Goal: Information Seeking & Learning: Stay updated

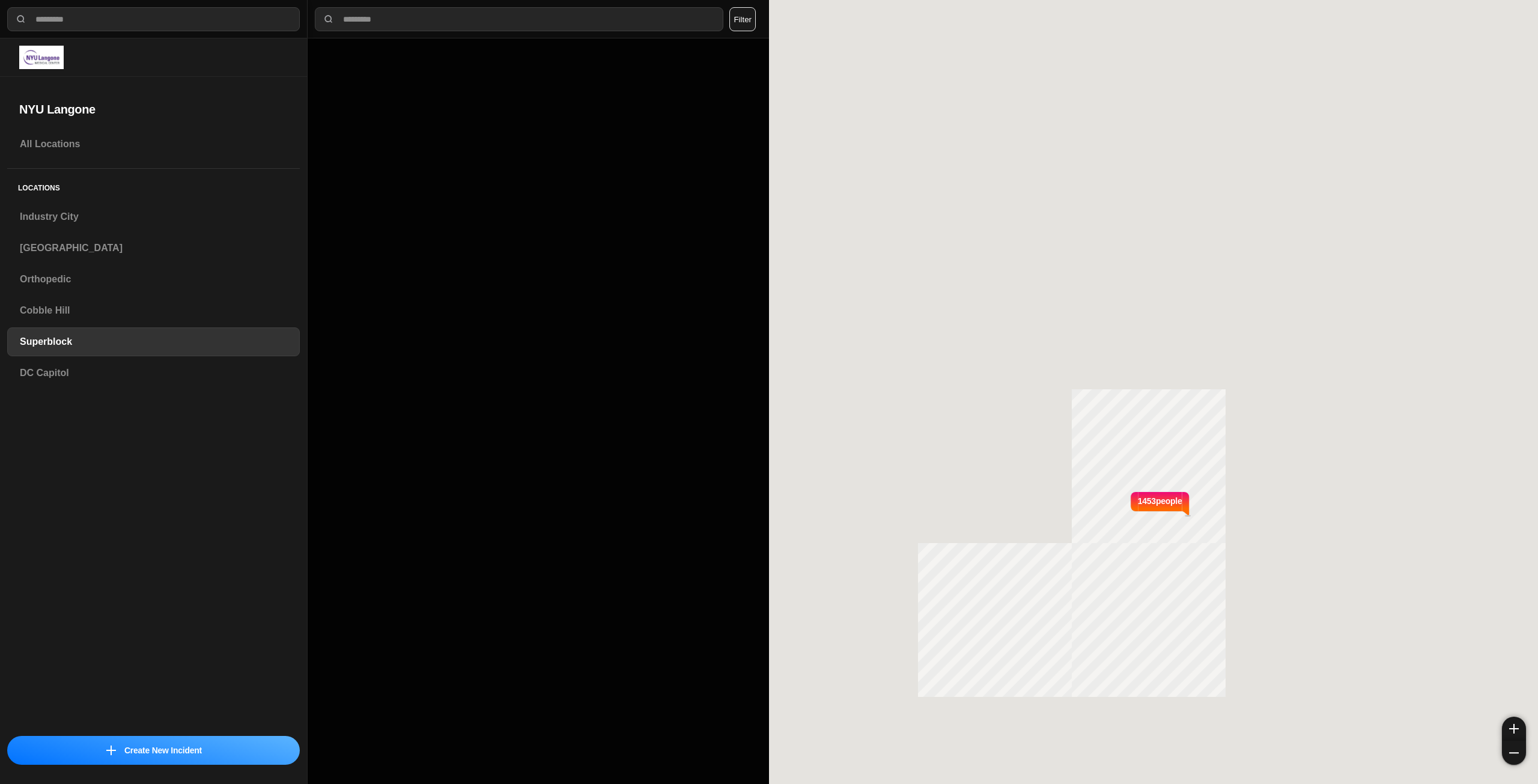
select select "*"
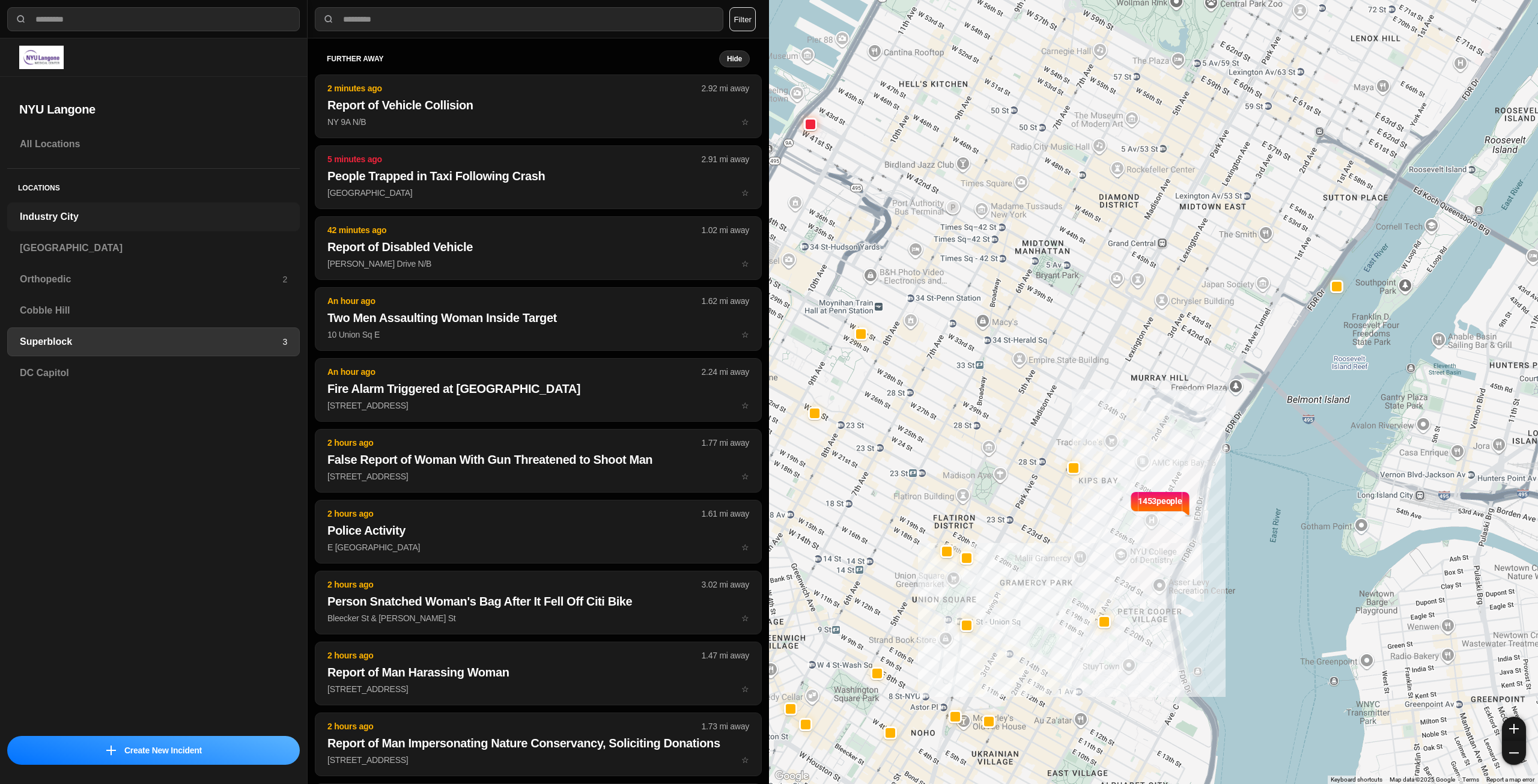
click at [138, 208] on div "Industry City" at bounding box center [153, 216] width 293 height 29
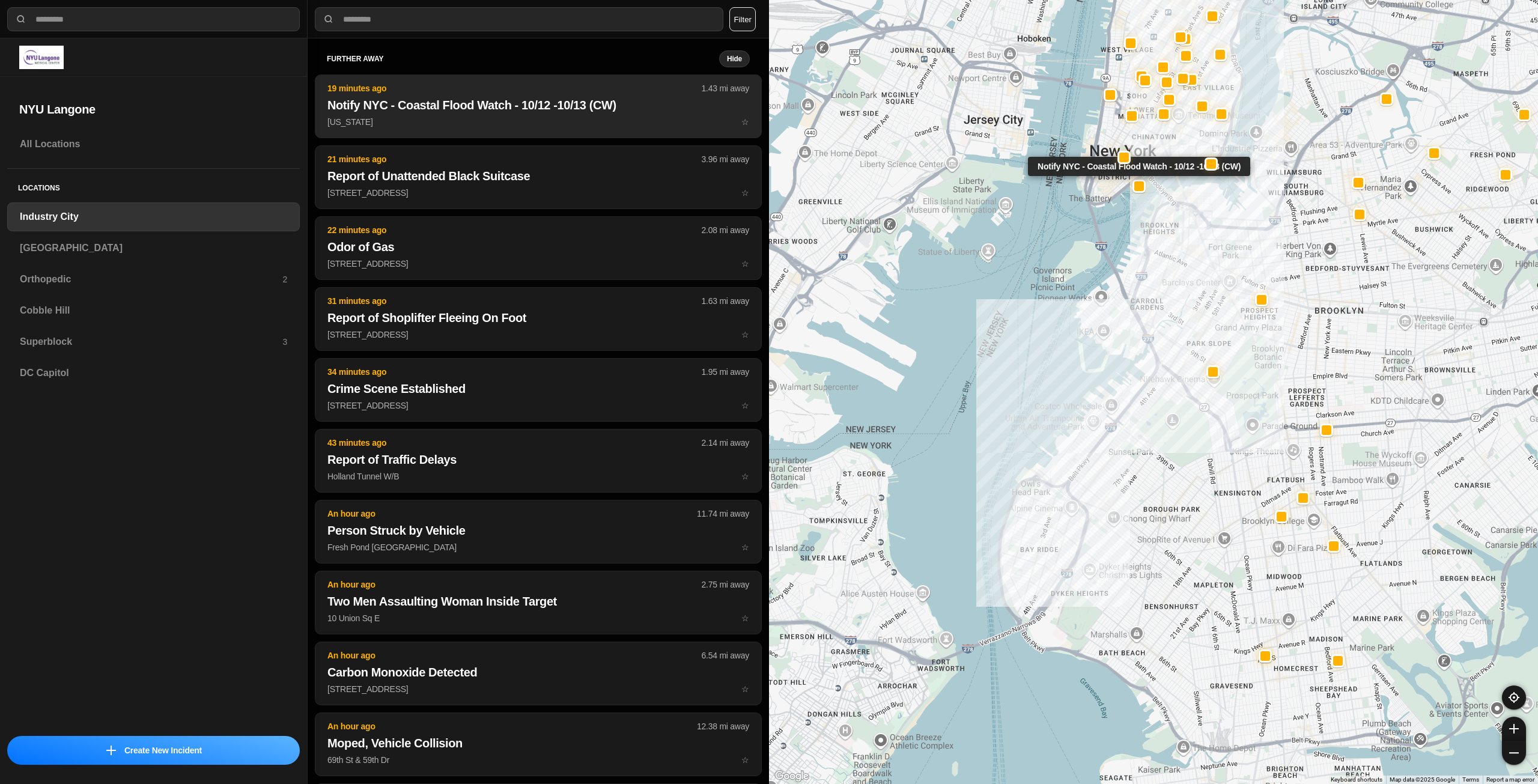
click at [493, 118] on p "[US_STATE] ☆" at bounding box center [537, 122] width 421 height 12
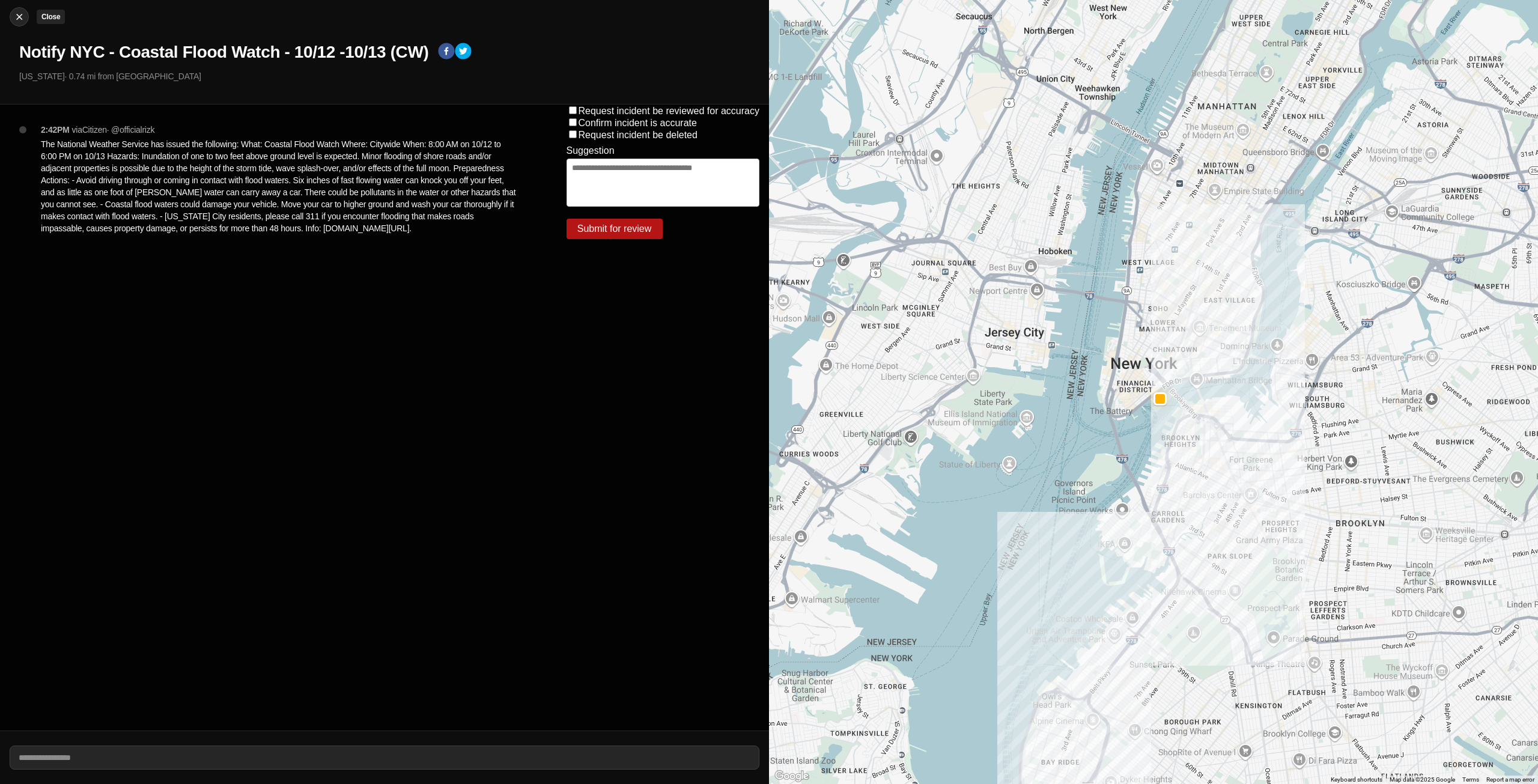
click at [16, 21] on img at bounding box center [19, 17] width 12 height 12
select select "*"
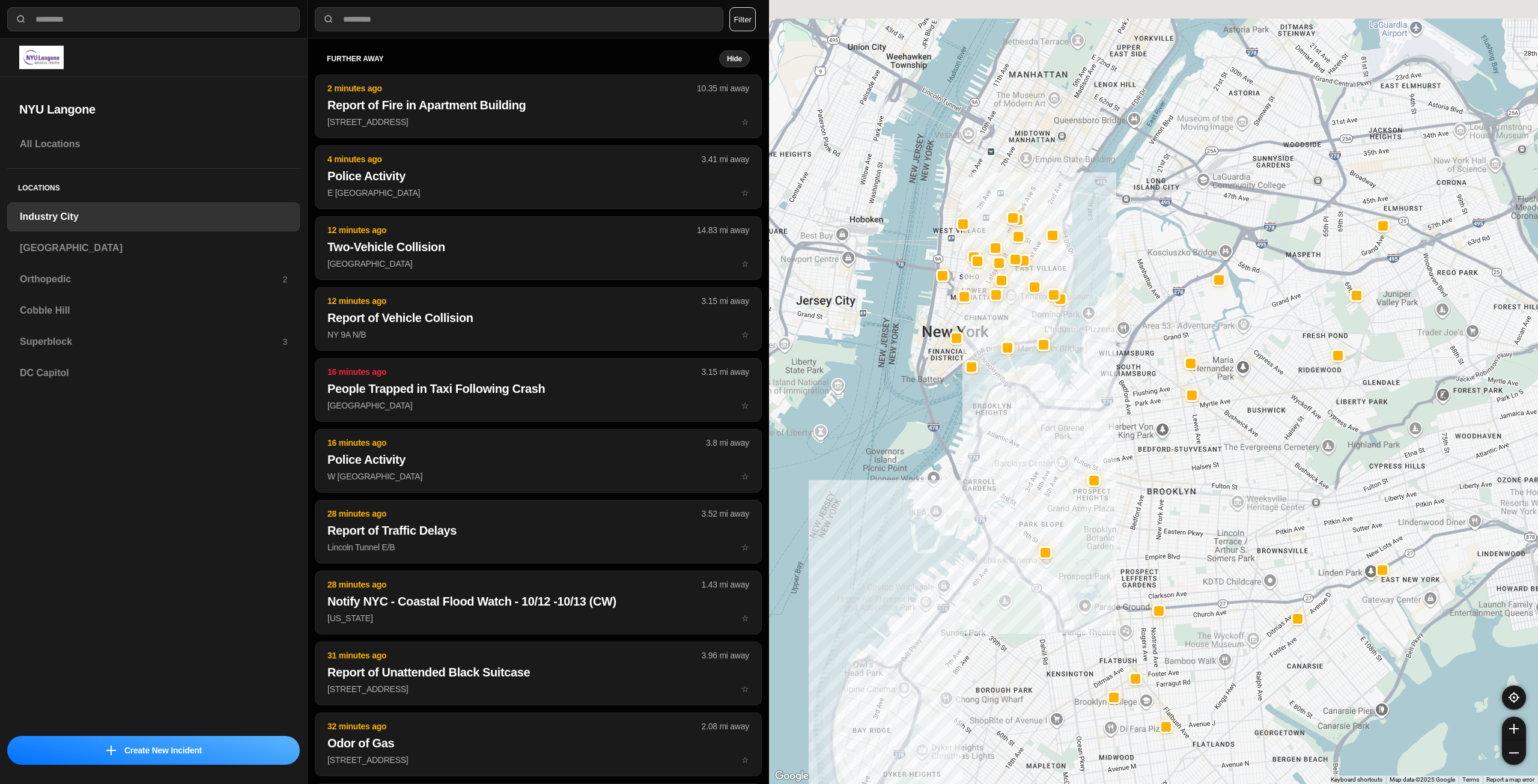
drag, startPoint x: 1224, startPoint y: 439, endPoint x: 1130, endPoint y: 566, distance: 158.0
click at [1130, 566] on div at bounding box center [1152, 392] width 769 height 784
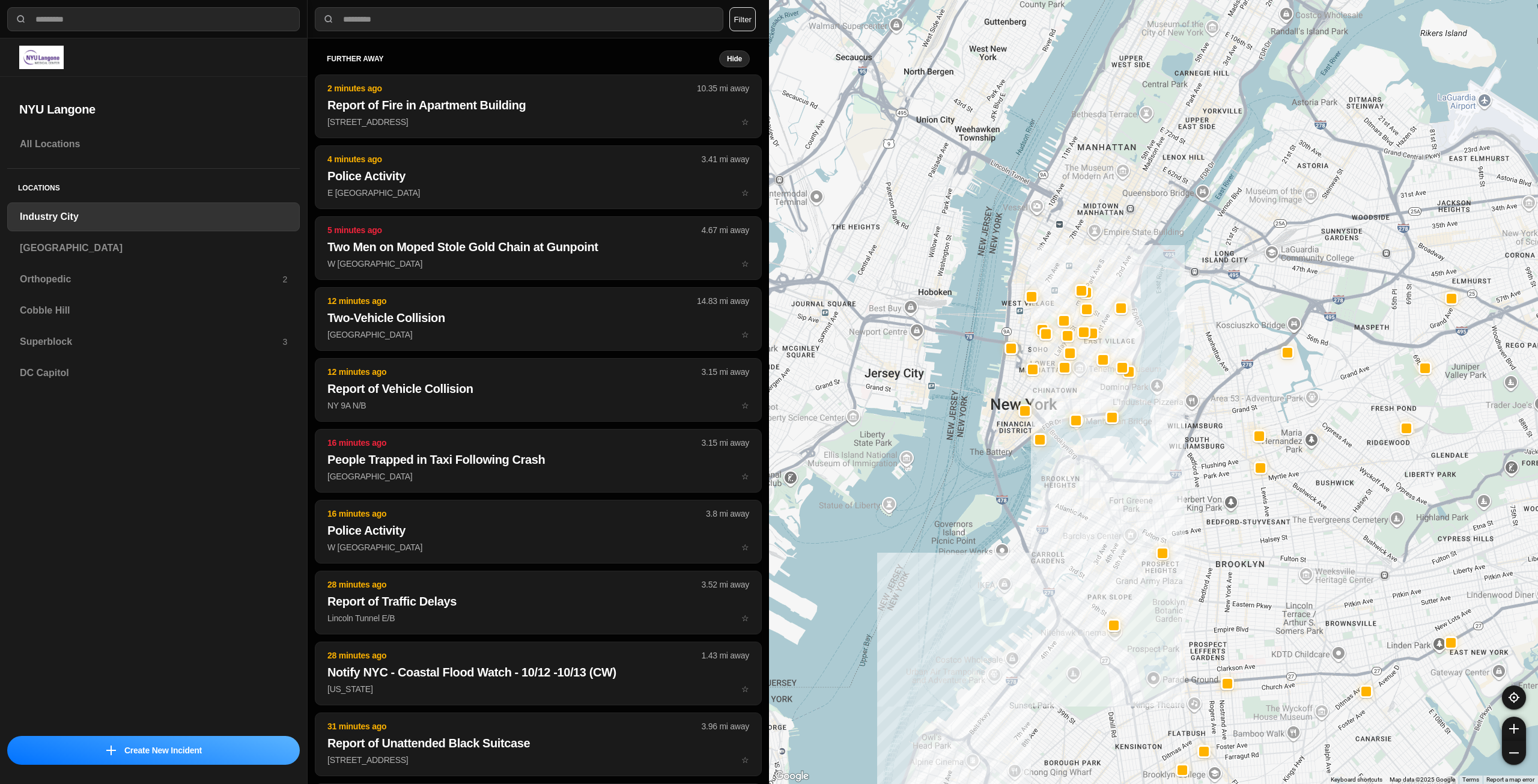
drag, startPoint x: 1113, startPoint y: 479, endPoint x: 1126, endPoint y: 486, distance: 14.8
click at [1126, 486] on div at bounding box center [1152, 392] width 769 height 784
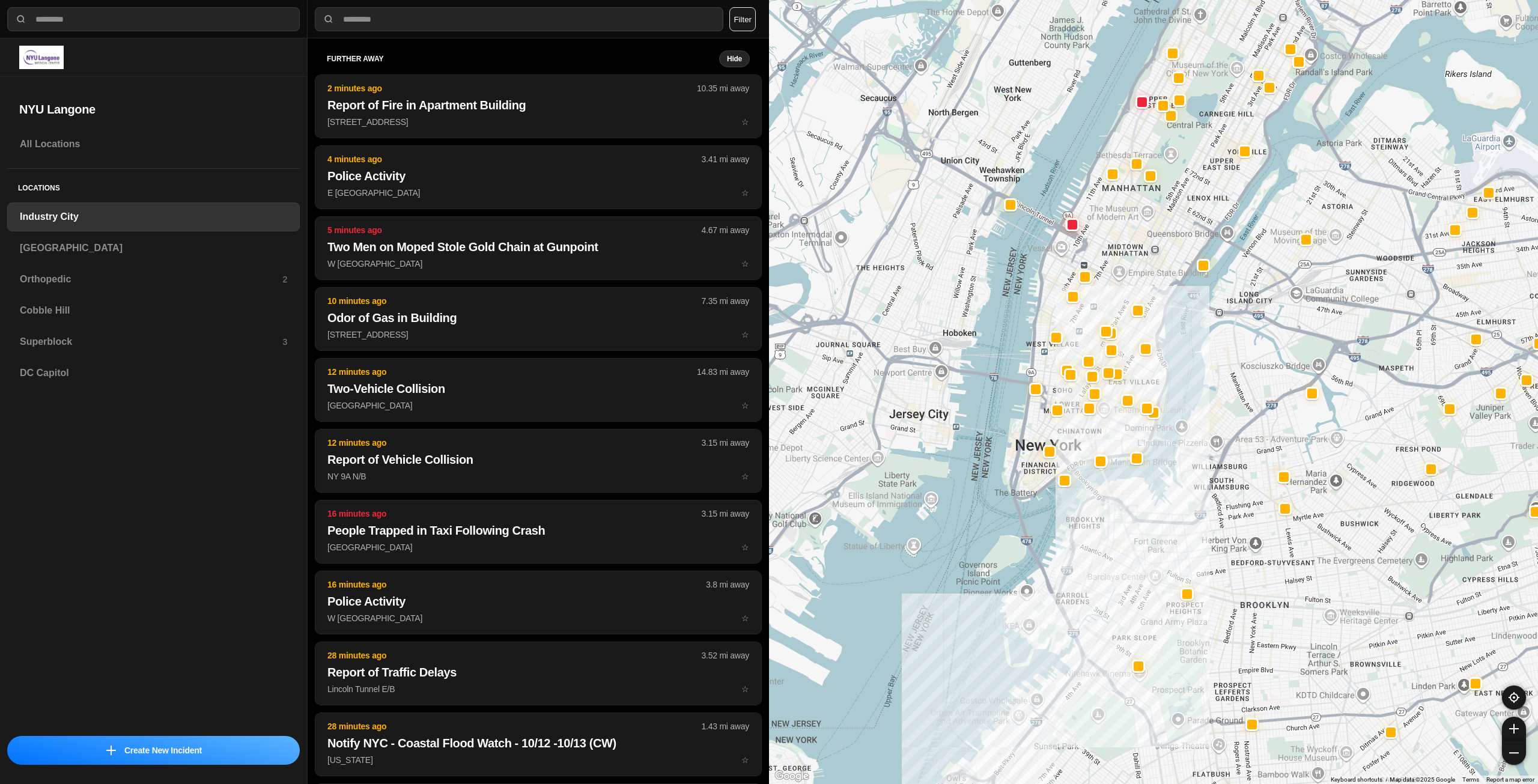
drag, startPoint x: 1121, startPoint y: 454, endPoint x: 1130, endPoint y: 491, distance: 38.1
click at [1130, 491] on div at bounding box center [1152, 392] width 769 height 784
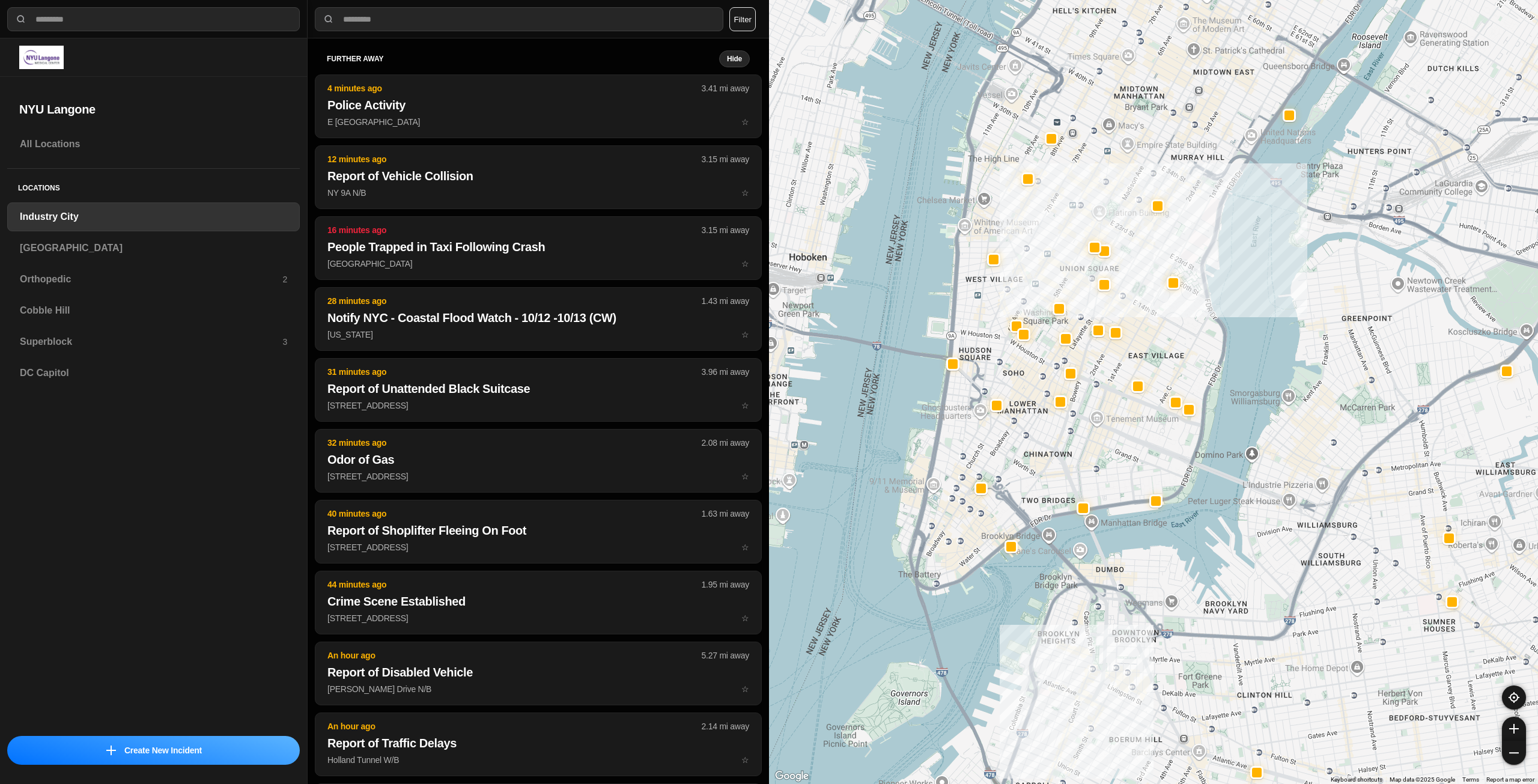
drag, startPoint x: 1092, startPoint y: 416, endPoint x: 1110, endPoint y: 458, distance: 45.7
click at [1110, 458] on div "757 people" at bounding box center [1152, 392] width 769 height 784
click at [140, 242] on h3 "[GEOGRAPHIC_DATA]" at bounding box center [154, 248] width 268 height 15
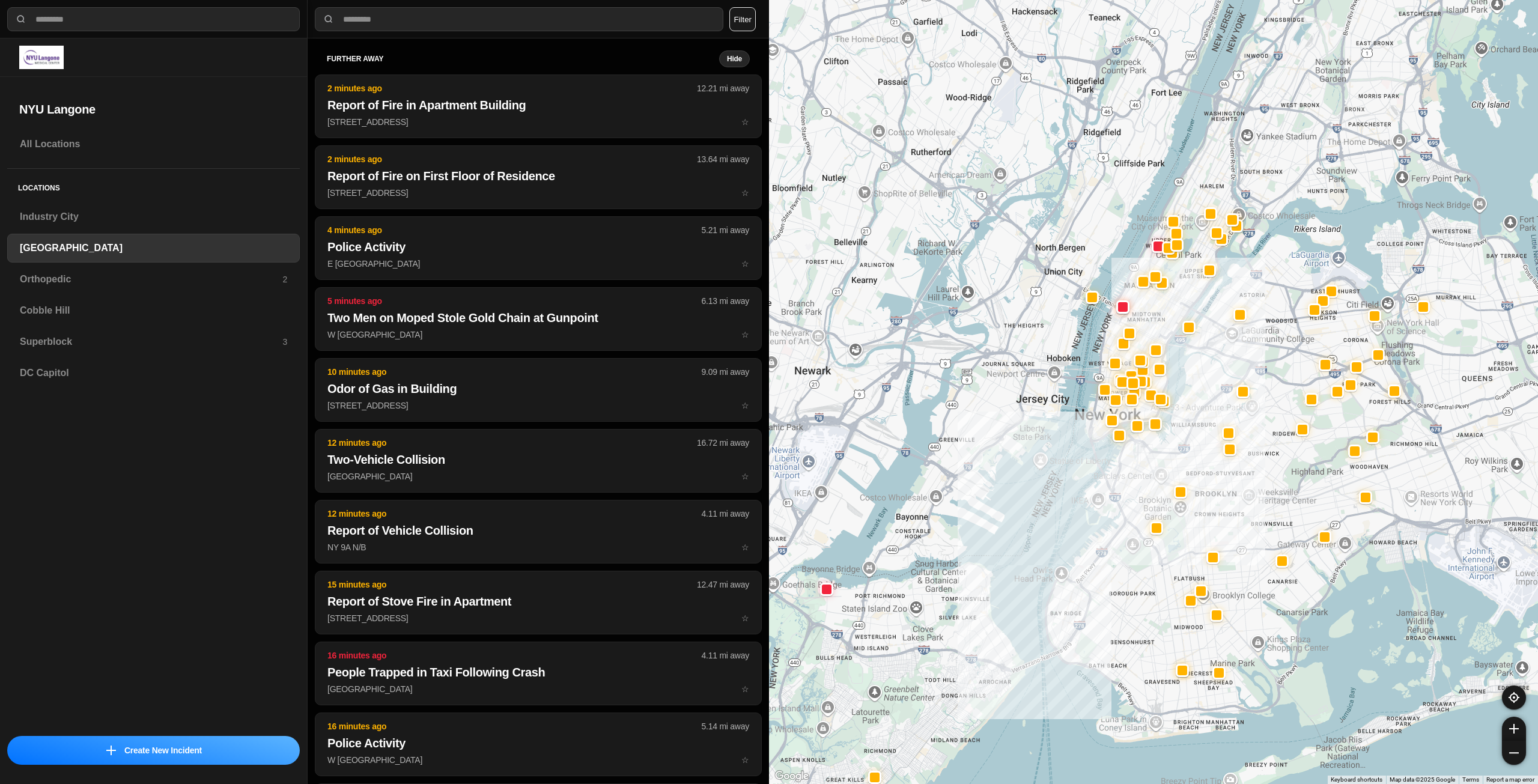
drag, startPoint x: 1293, startPoint y: 348, endPoint x: 1153, endPoint y: 511, distance: 214.9
click at [1176, 550] on div at bounding box center [1152, 392] width 769 height 784
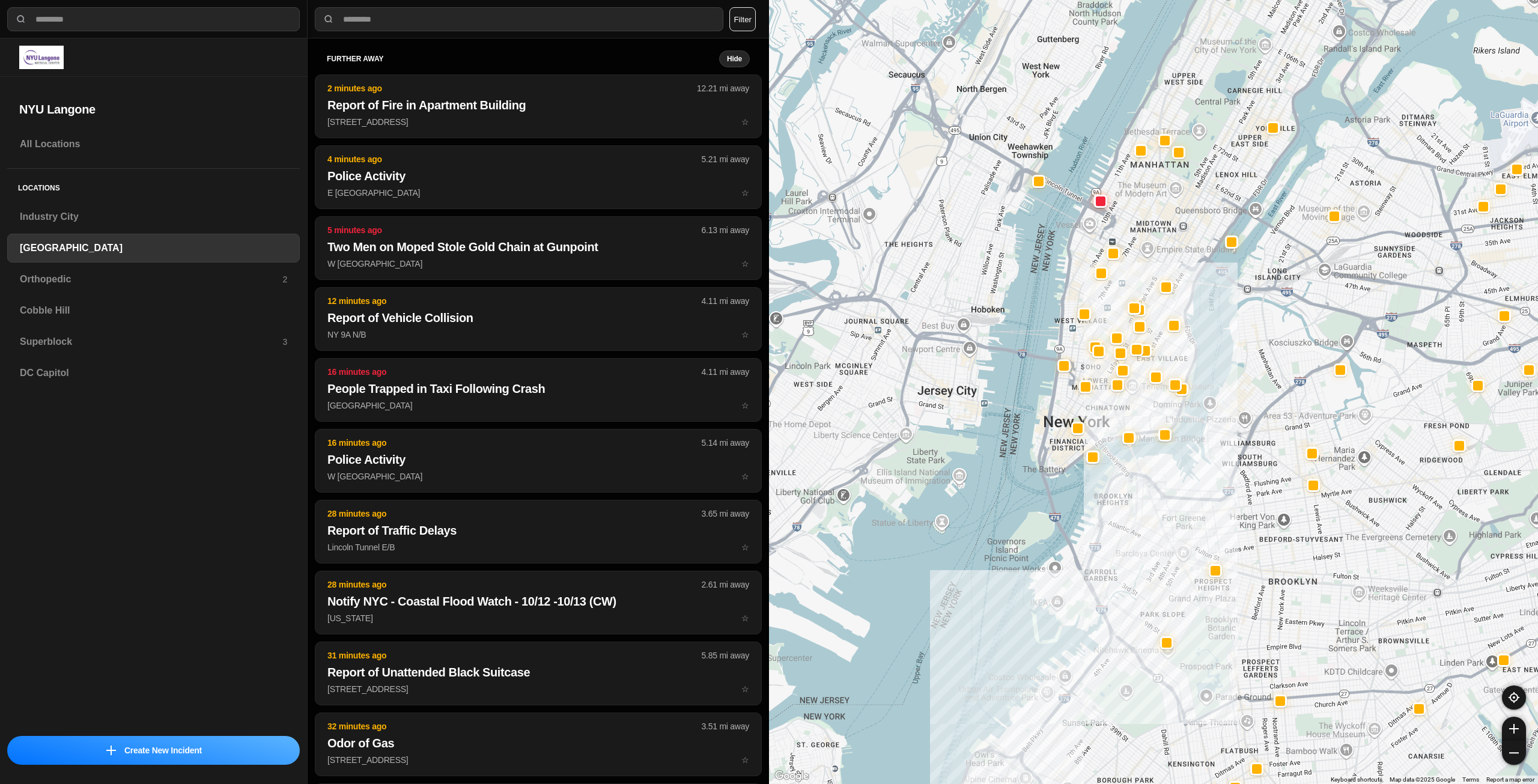
drag, startPoint x: 1120, startPoint y: 421, endPoint x: 1123, endPoint y: 526, distance: 105.0
click at [1123, 526] on div at bounding box center [1152, 392] width 769 height 784
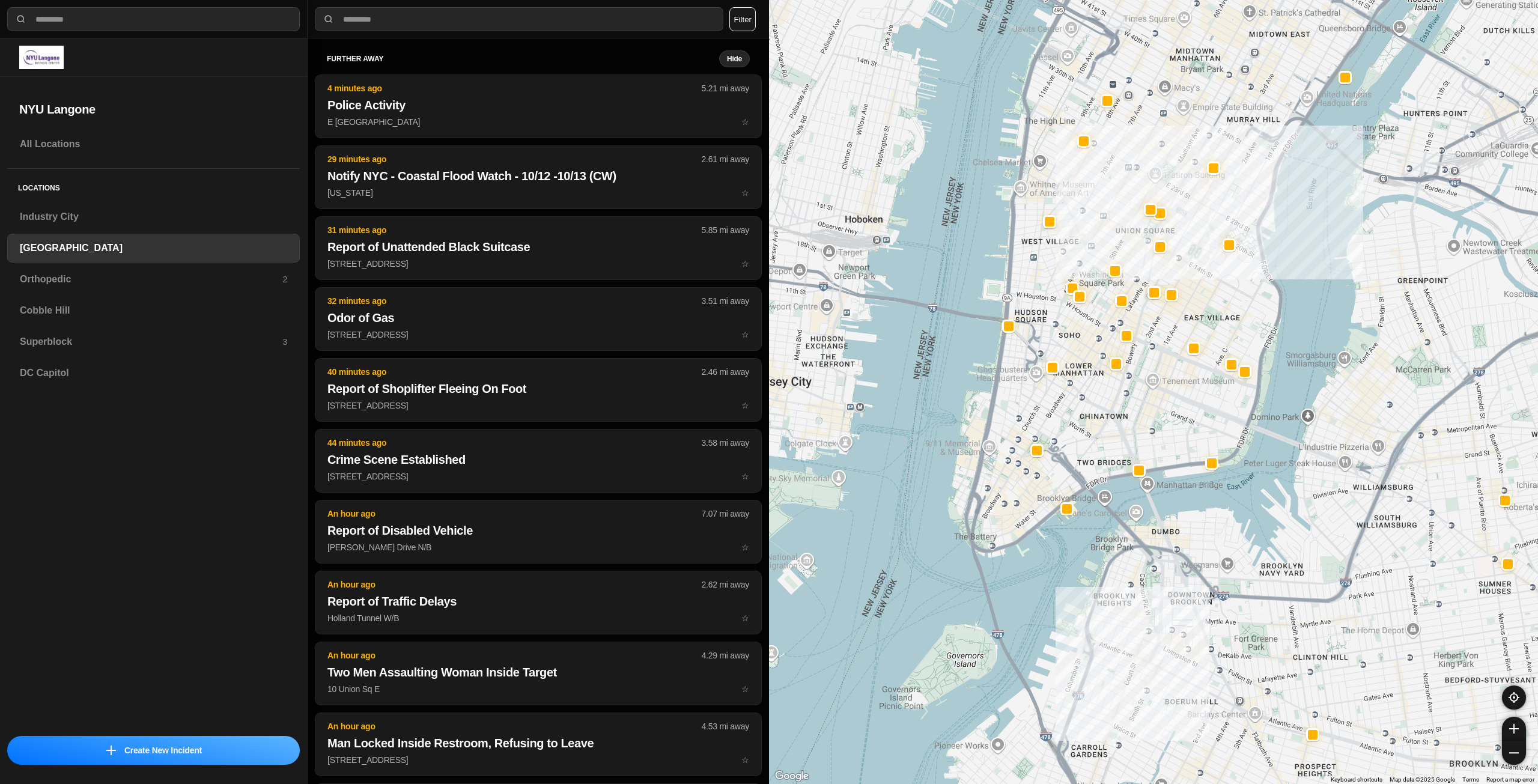
drag, startPoint x: 1134, startPoint y: 339, endPoint x: 1175, endPoint y: 427, distance: 97.1
click at [1175, 427] on div "421 people" at bounding box center [1152, 392] width 769 height 784
click at [116, 274] on h3 "Orthopedic" at bounding box center [151, 279] width 263 height 15
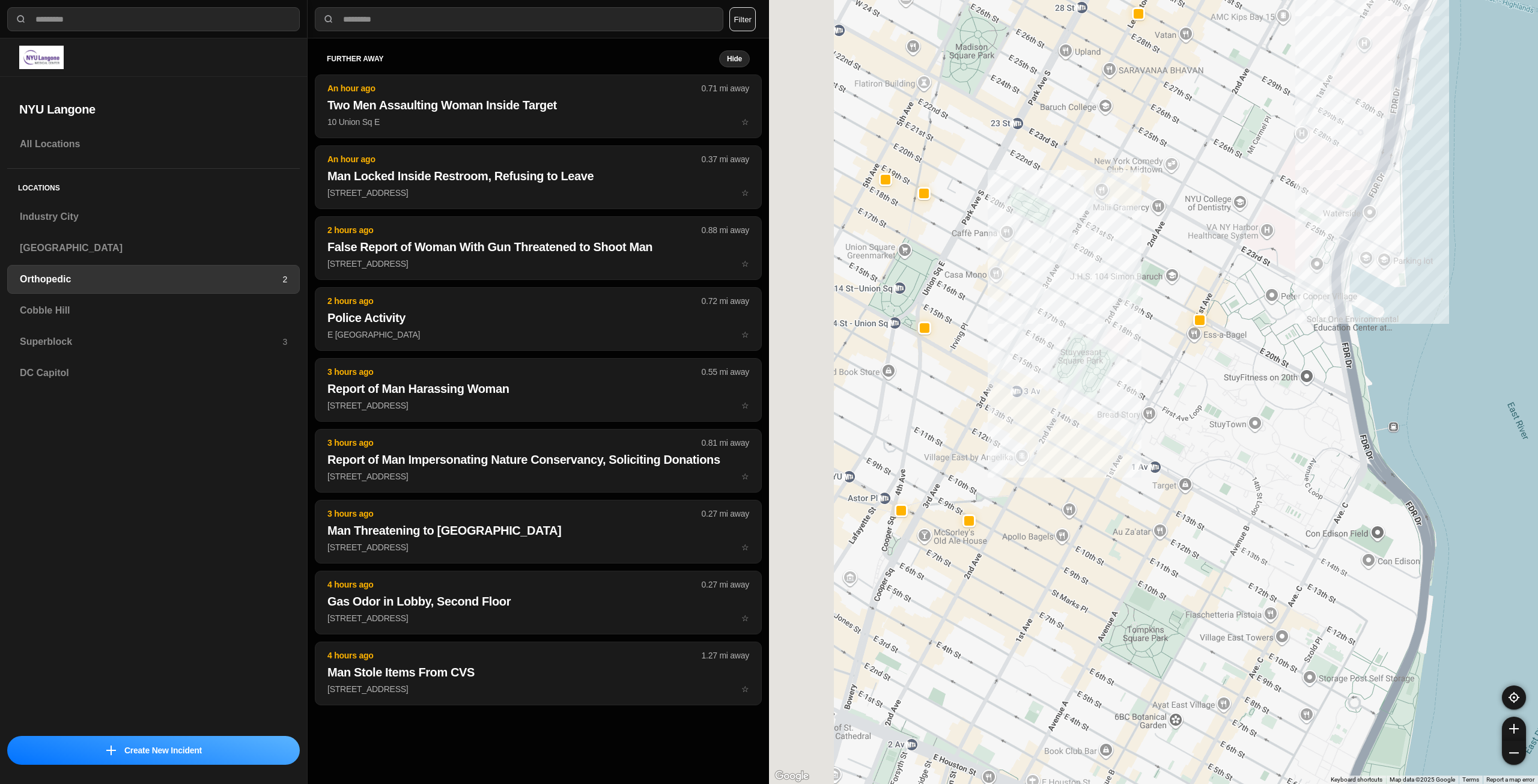
drag, startPoint x: 868, startPoint y: 499, endPoint x: 982, endPoint y: 409, distance: 145.2
click at [982, 409] on div at bounding box center [1152, 392] width 769 height 784
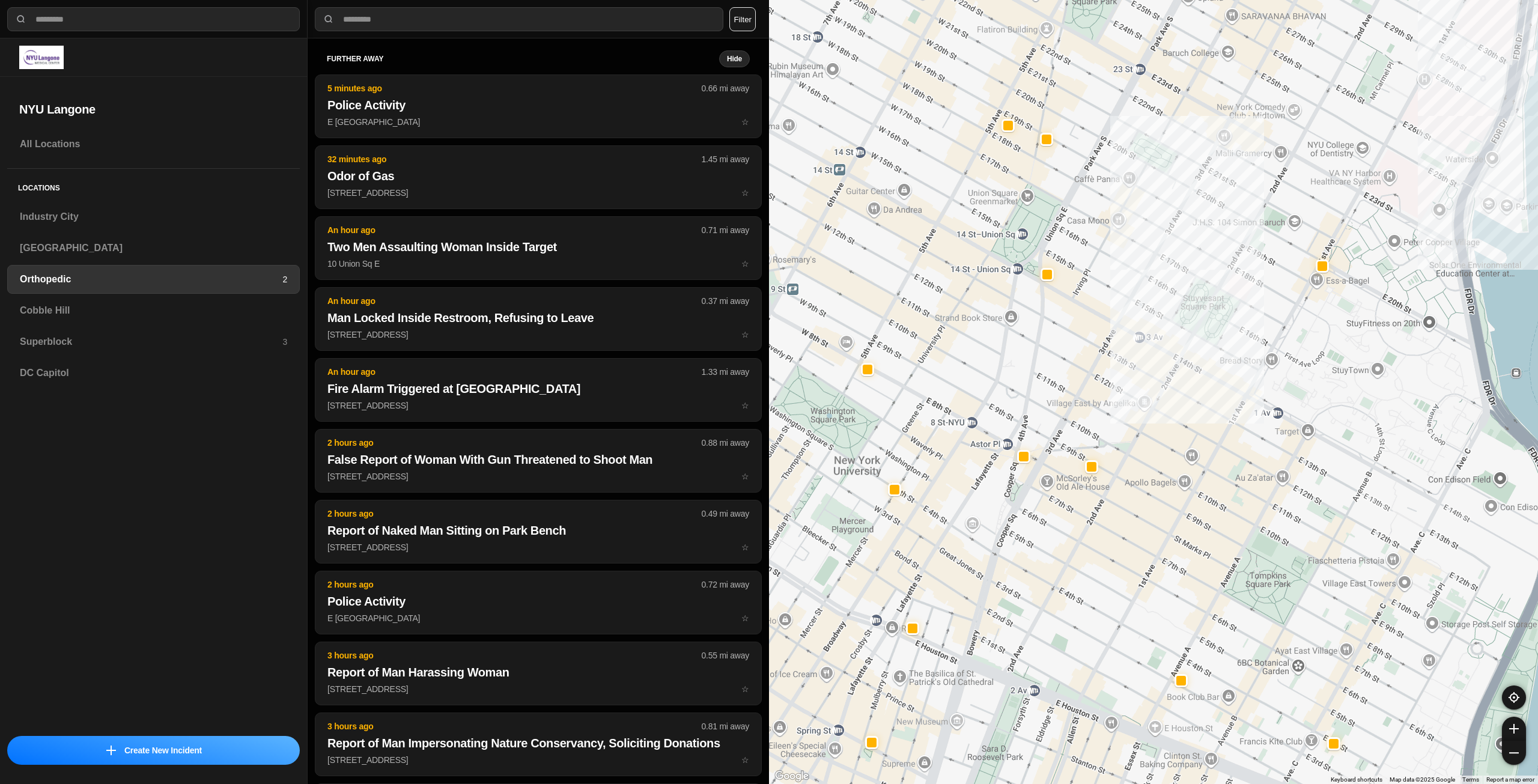
drag, startPoint x: 1009, startPoint y: 423, endPoint x: 1106, endPoint y: 399, distance: 99.9
click at [1106, 399] on div at bounding box center [1152, 392] width 769 height 784
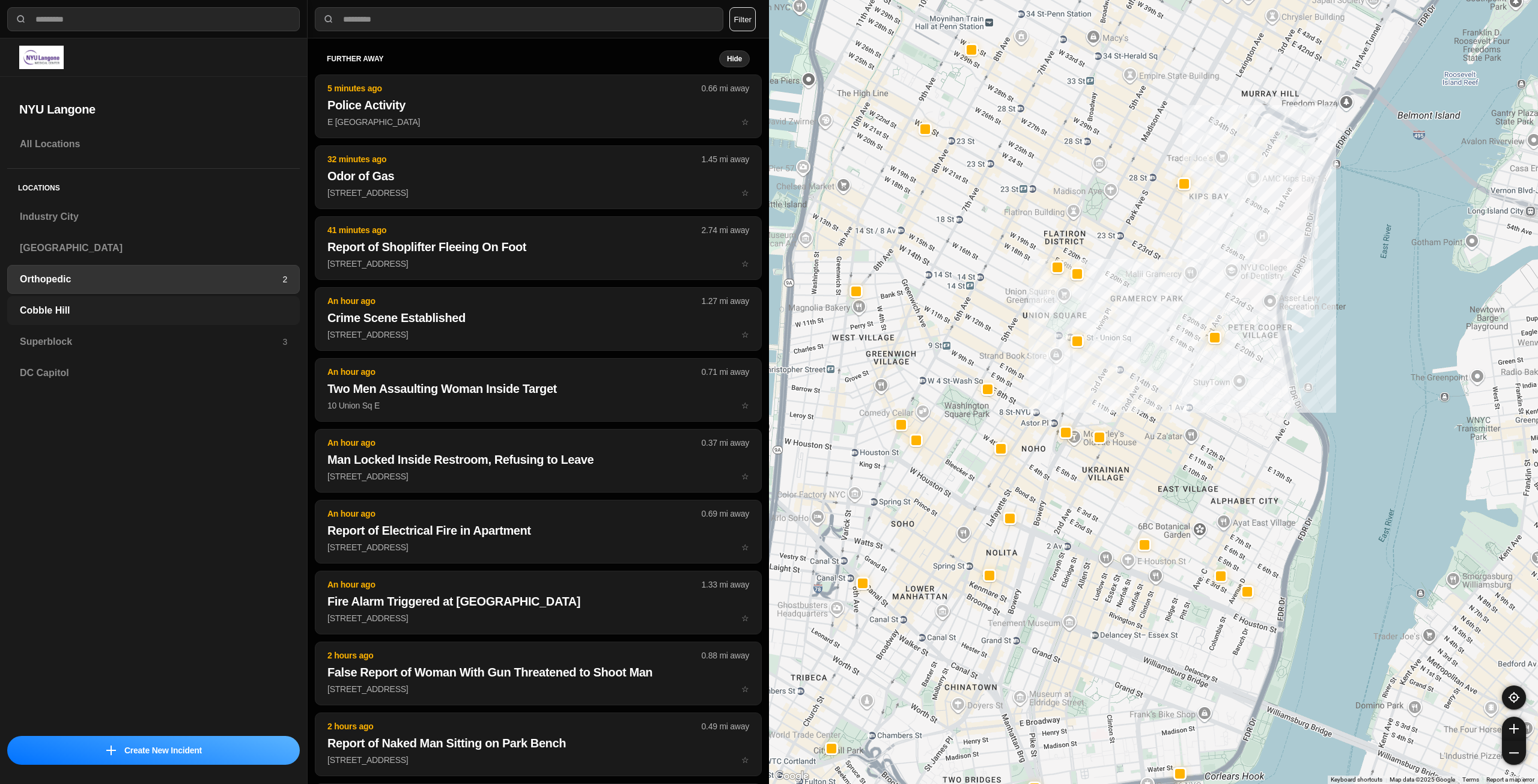
click at [135, 303] on h3 "Cobble Hill" at bounding box center [154, 310] width 268 height 15
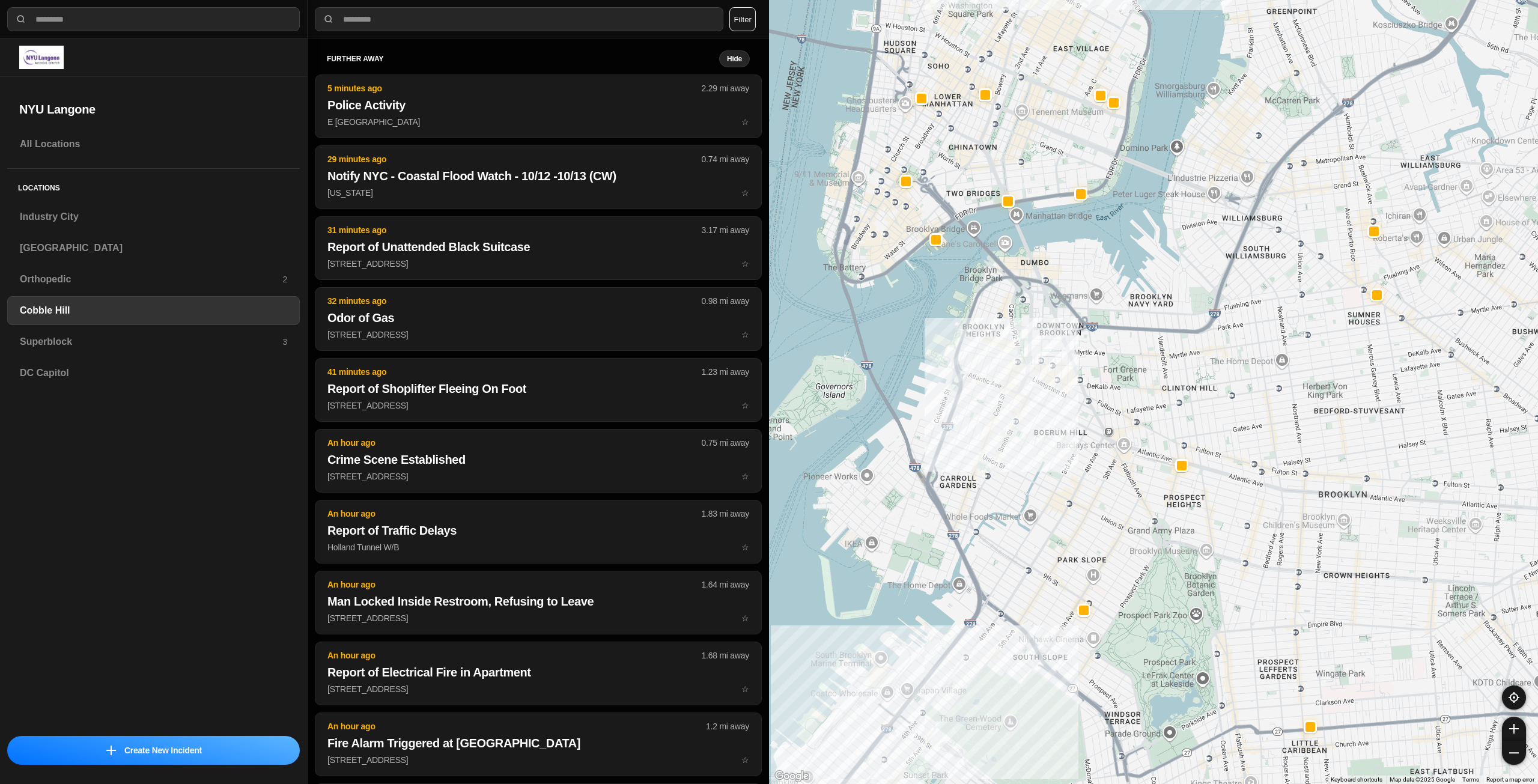
drag, startPoint x: 1072, startPoint y: 247, endPoint x: 1056, endPoint y: 335, distance: 89.4
click at [1056, 335] on div at bounding box center [1152, 392] width 769 height 784
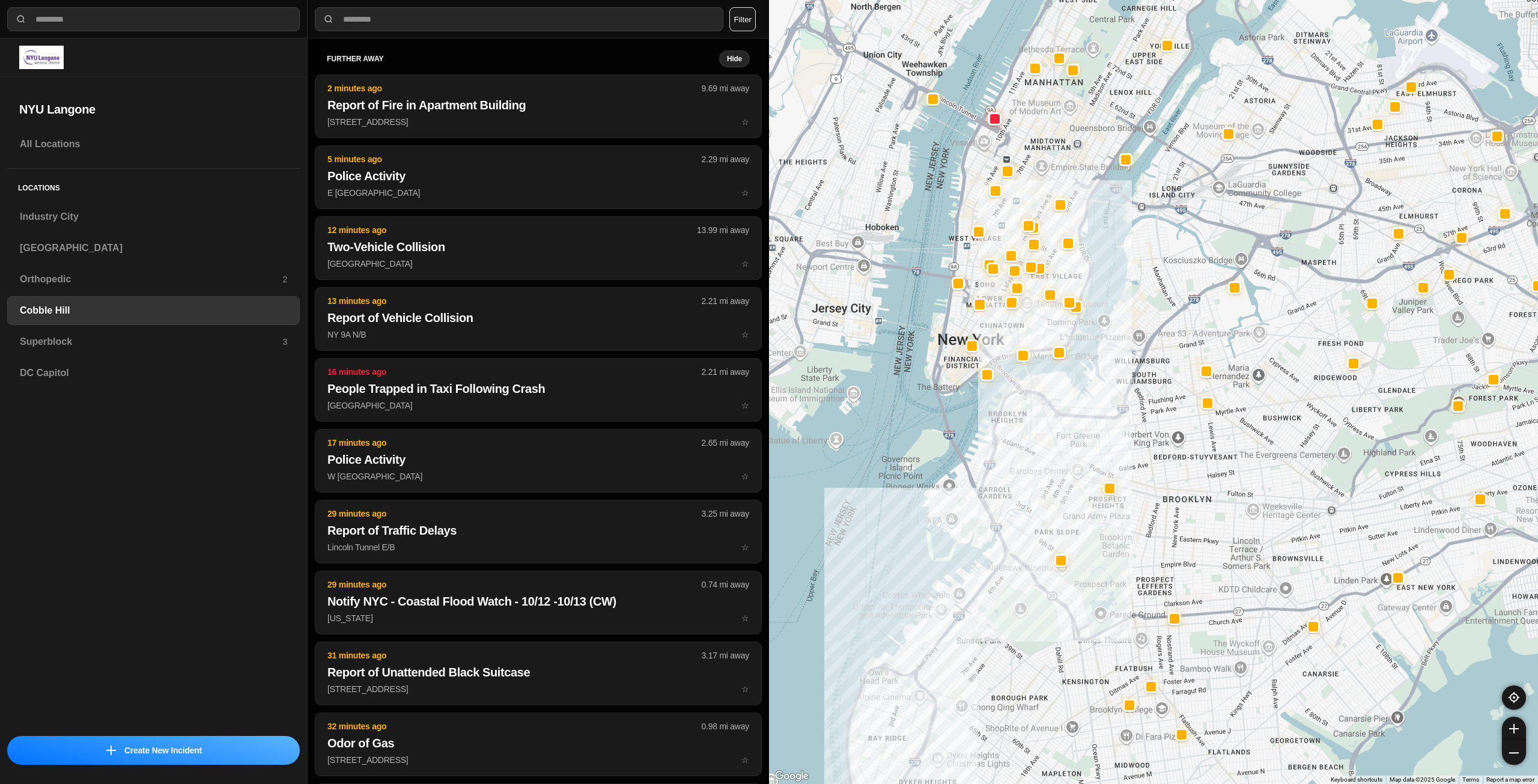
drag, startPoint x: 1020, startPoint y: 259, endPoint x: 1040, endPoint y: 337, distance: 80.5
click at [1040, 337] on div at bounding box center [1152, 392] width 769 height 784
click at [173, 339] on h3 "Superblock" at bounding box center [151, 341] width 263 height 15
